Goal: Check status: Check status

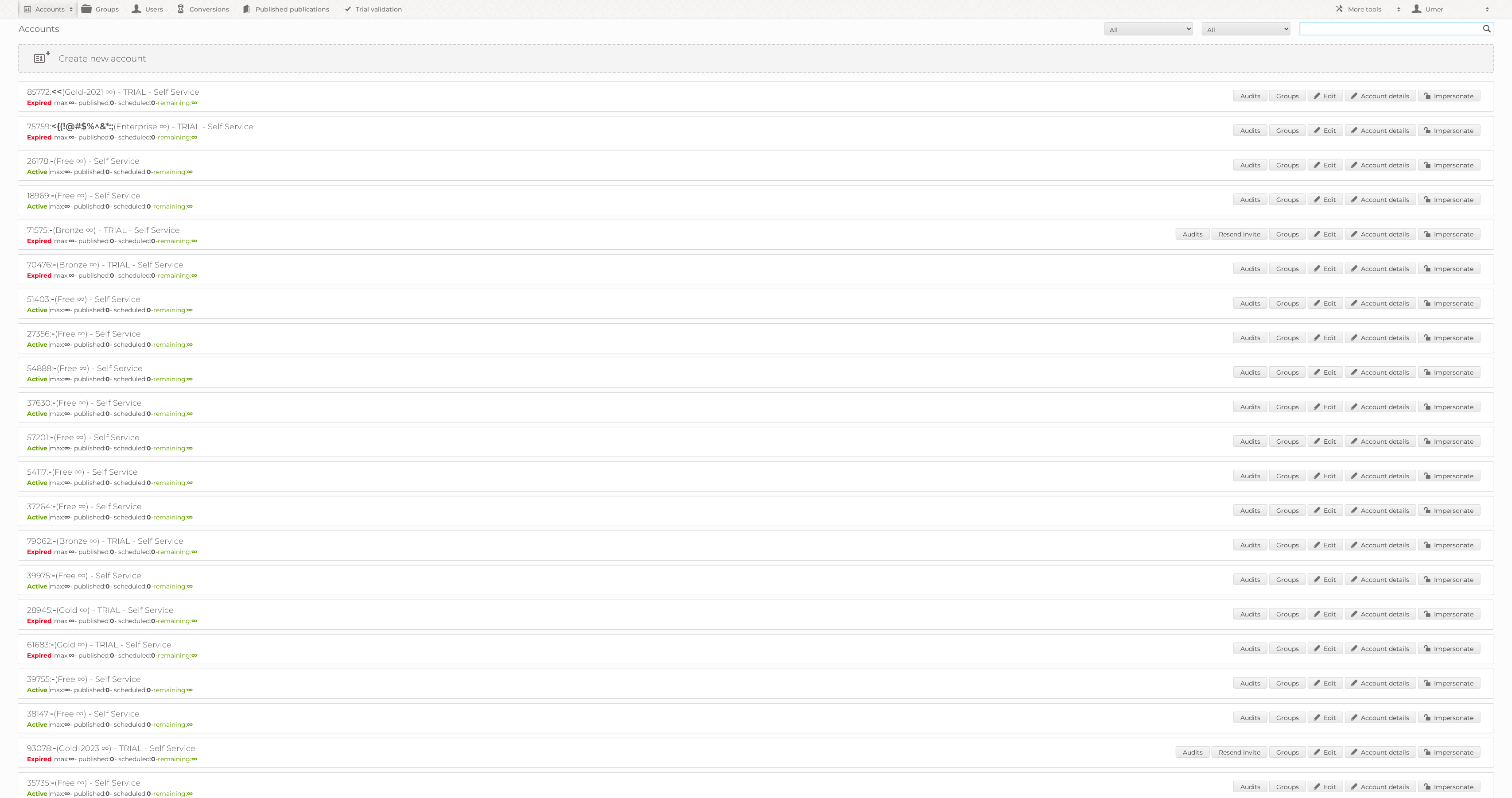
click at [1338, 30] on input "text" at bounding box center [1397, 28] width 195 height 13
paste input "89015"
type input "89015"
click at [1480, 22] on input "Search" at bounding box center [1487, 28] width 13 height 13
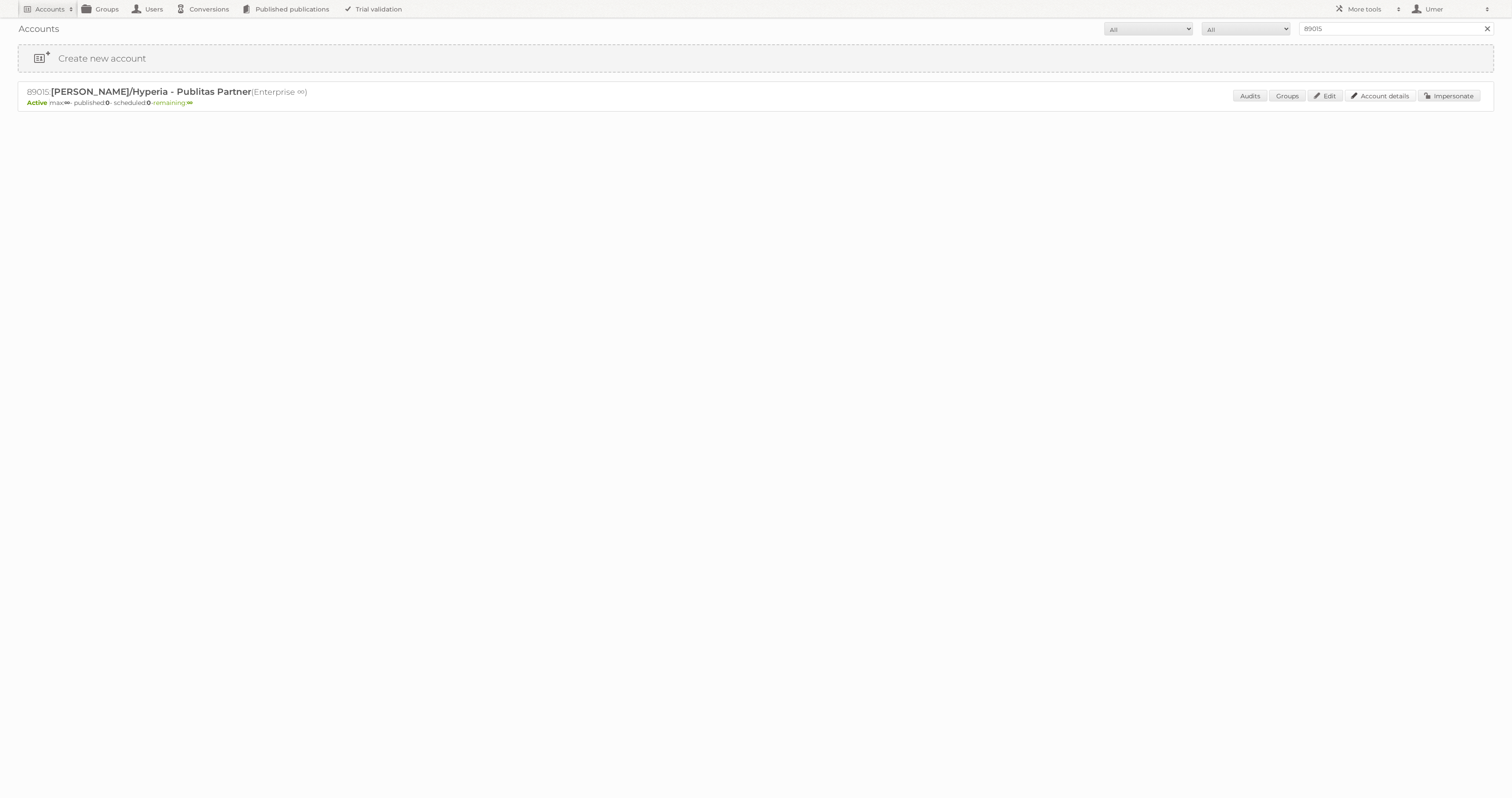
click at [1403, 98] on link "Account details" at bounding box center [1380, 95] width 71 height 12
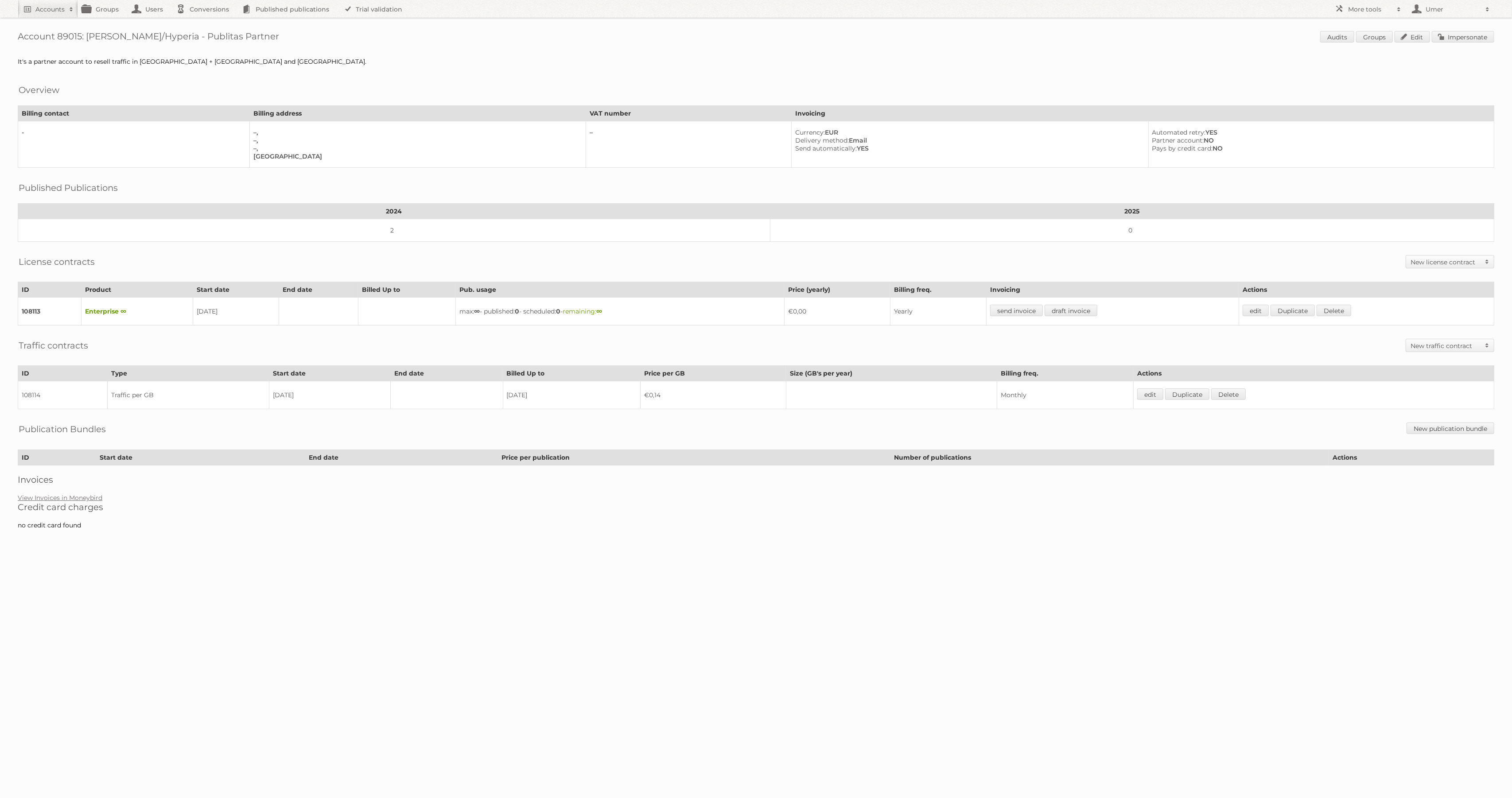
click at [164, 496] on div "Account 89015: Kimbino/Hyperia - Publitas Partner Audits Groups Edit Impersonat…" at bounding box center [756, 269] width 1512 height 538
click at [79, 498] on link "View Invoices in Moneybird" at bounding box center [60, 498] width 85 height 8
click at [89, 498] on link "View Invoices in Moneybird" at bounding box center [60, 498] width 85 height 8
